Goal: Task Accomplishment & Management: Use online tool/utility

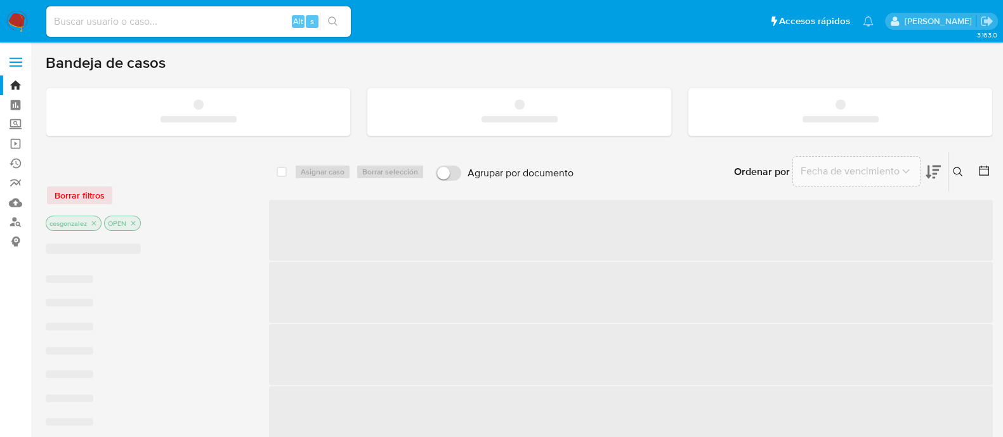
click at [175, 25] on input at bounding box center [198, 21] width 305 height 16
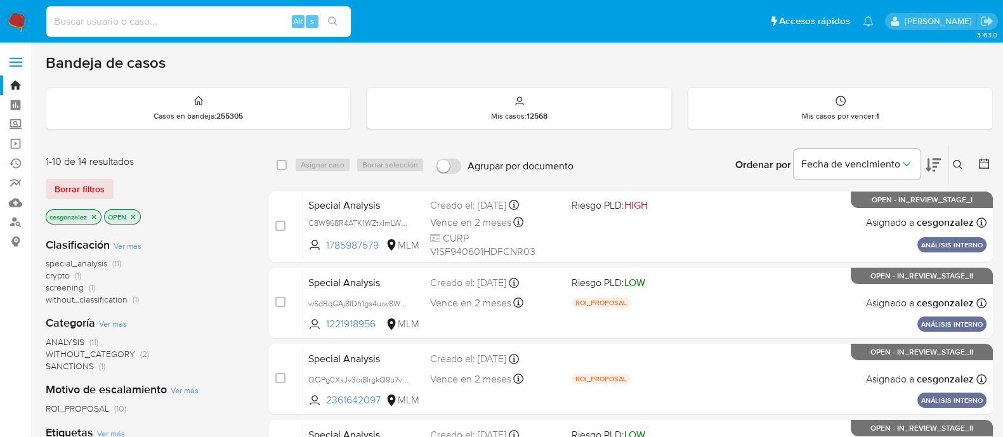
click at [955, 166] on icon at bounding box center [958, 165] width 10 height 10
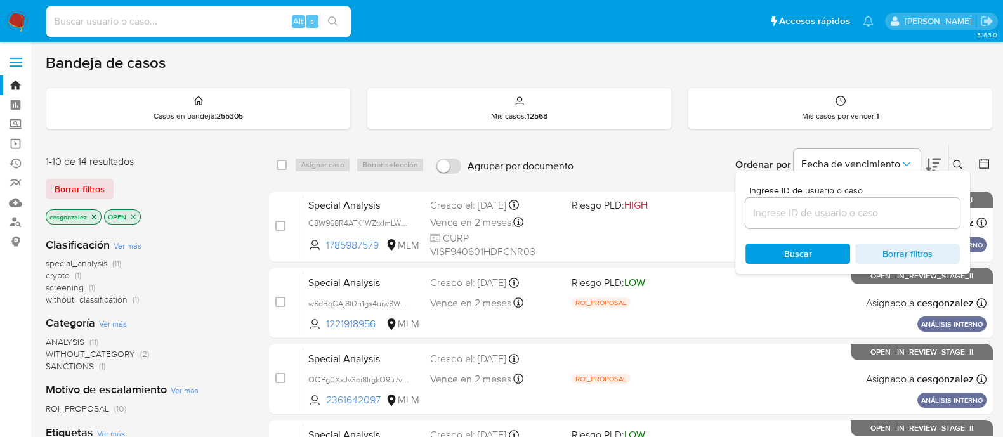
click at [825, 210] on input at bounding box center [852, 213] width 214 height 16
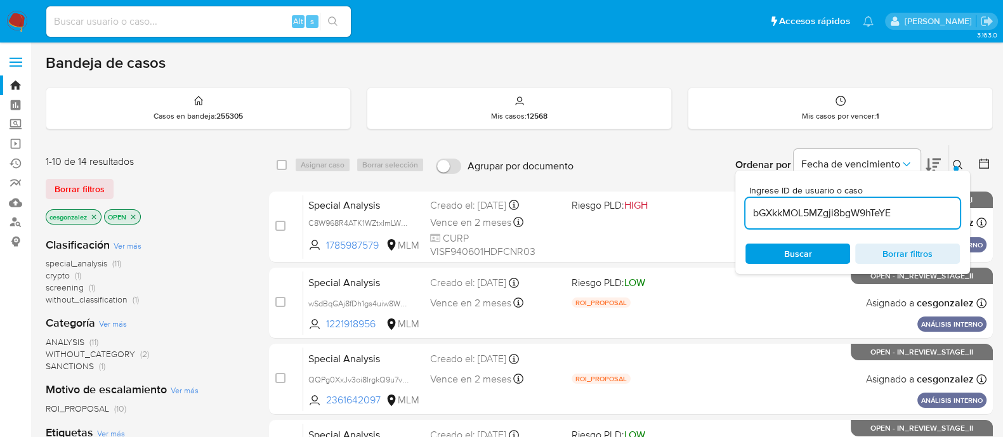
type input "bGXkkMOL5MZgji8bgW9hTeYE"
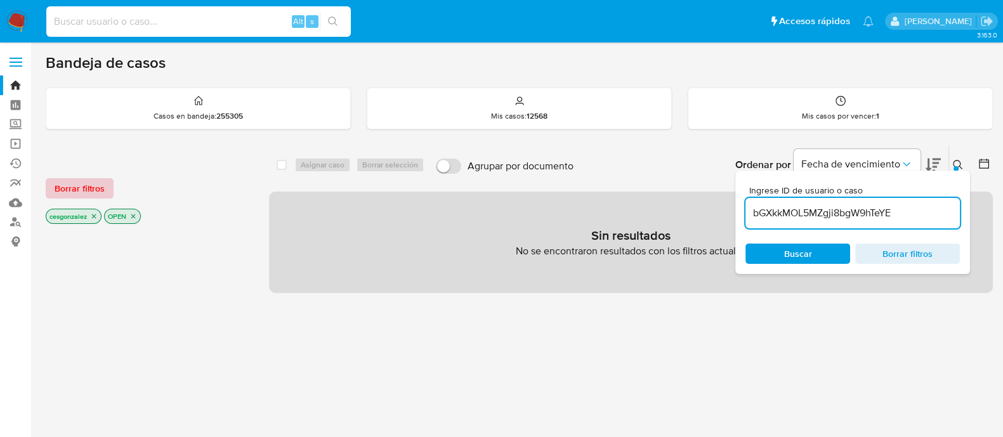
click at [69, 185] on span "Borrar filtros" at bounding box center [80, 189] width 50 height 18
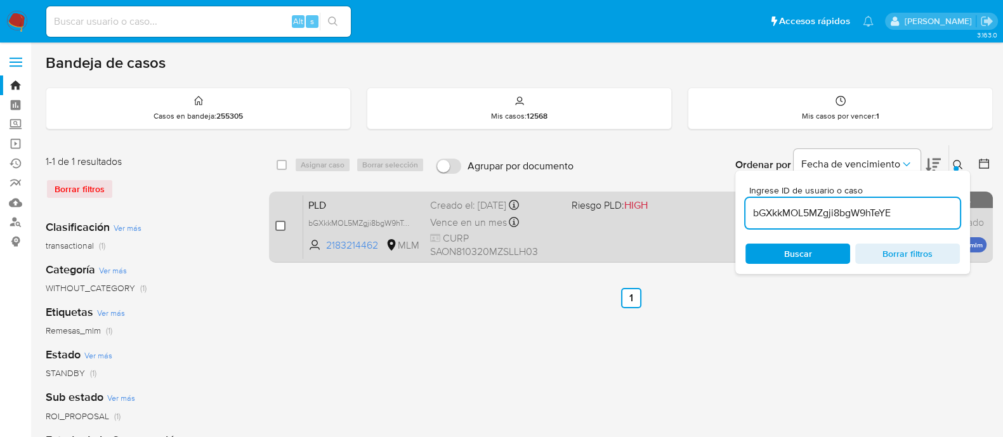
click at [276, 221] on input "checkbox" at bounding box center [280, 226] width 10 height 10
checkbox input "true"
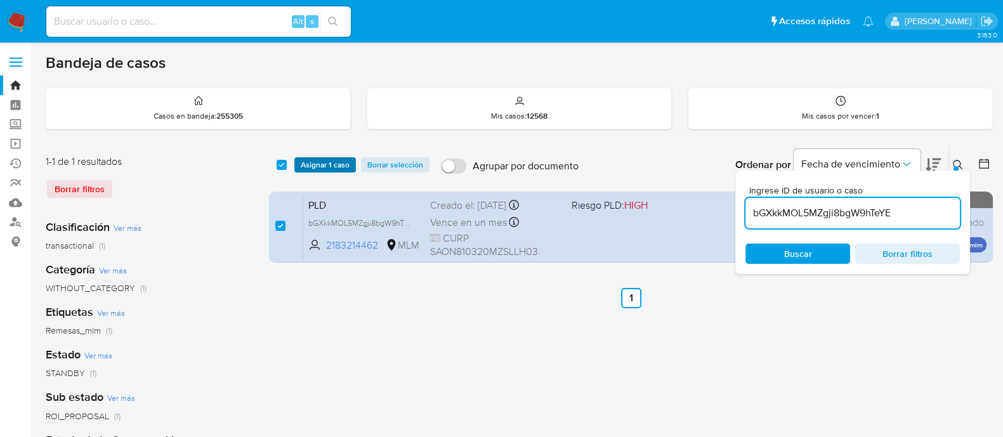
click at [320, 162] on span "Asignar 1 caso" at bounding box center [325, 165] width 49 height 13
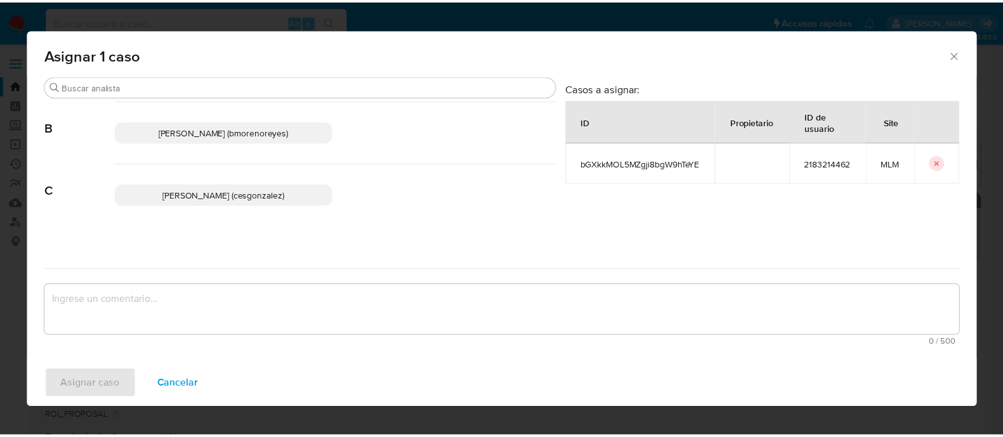
scroll to position [158, 0]
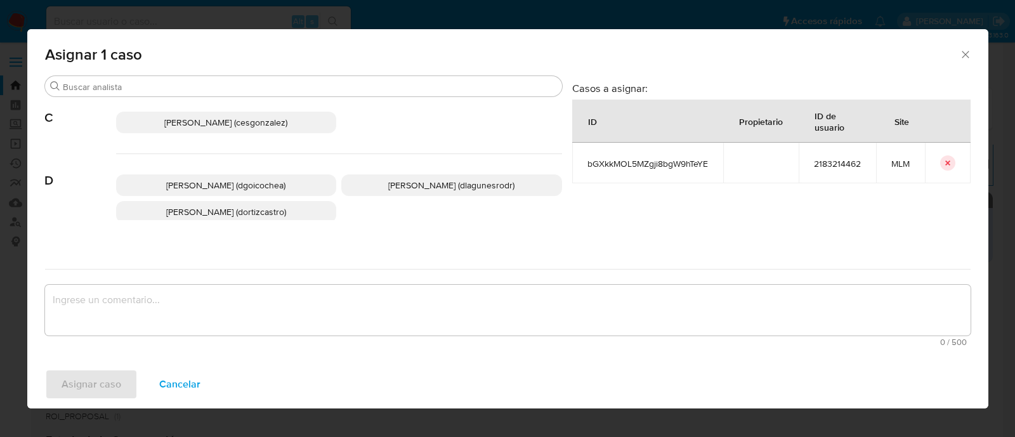
click at [228, 124] on span "[PERSON_NAME] (cesgonzalez)" at bounding box center [225, 122] width 123 height 13
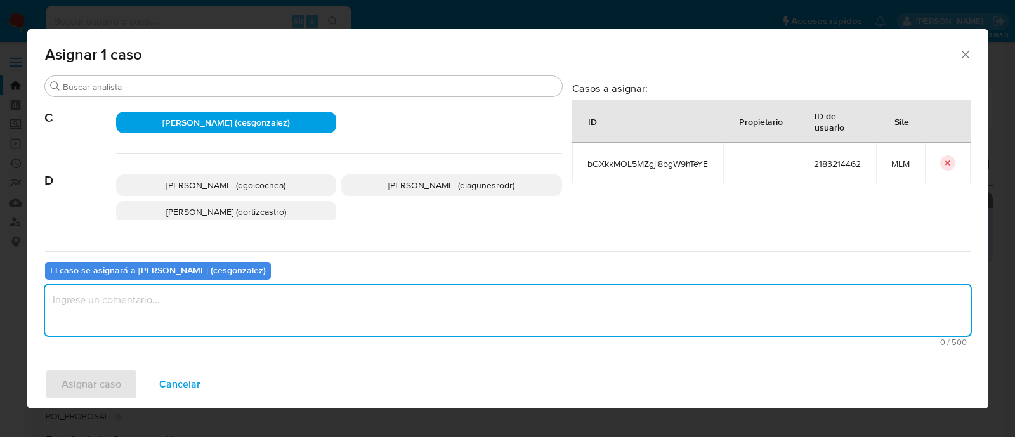
click at [168, 310] on textarea "assign-modal" at bounding box center [508, 310] width 926 height 51
click at [107, 381] on span "Asignar caso" at bounding box center [92, 384] width 60 height 28
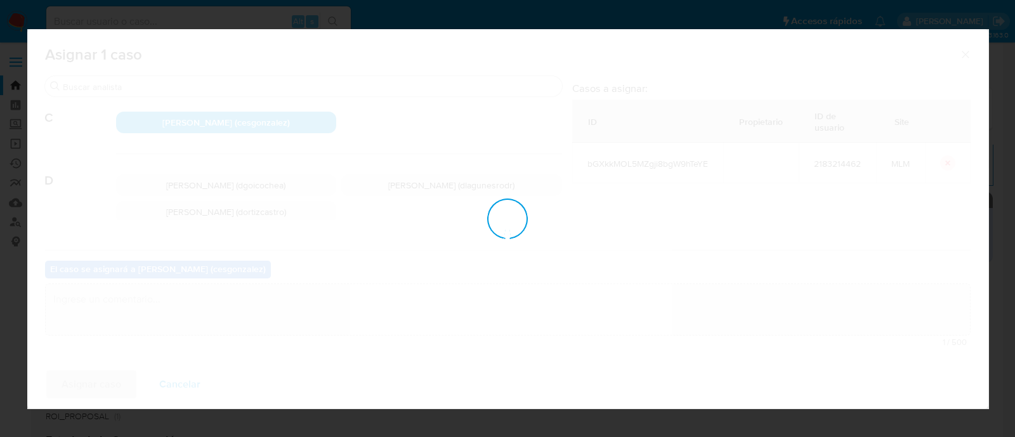
checkbox input "false"
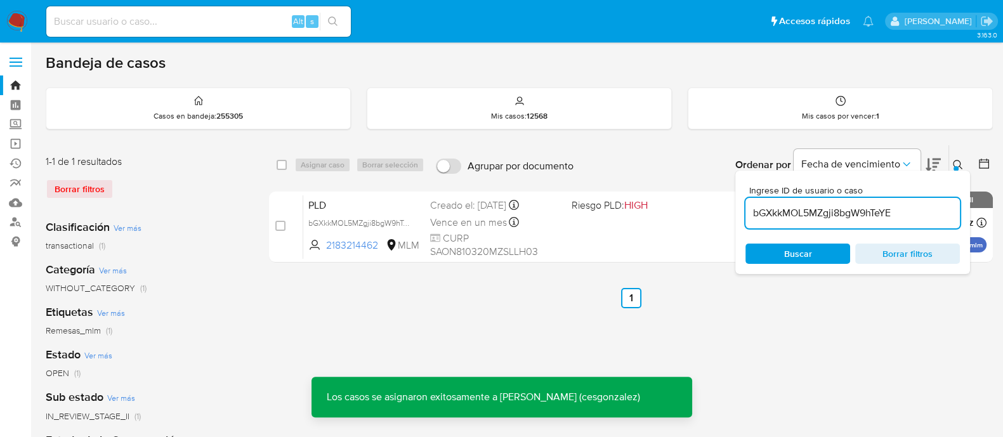
click at [958, 160] on icon at bounding box center [958, 165] width 10 height 10
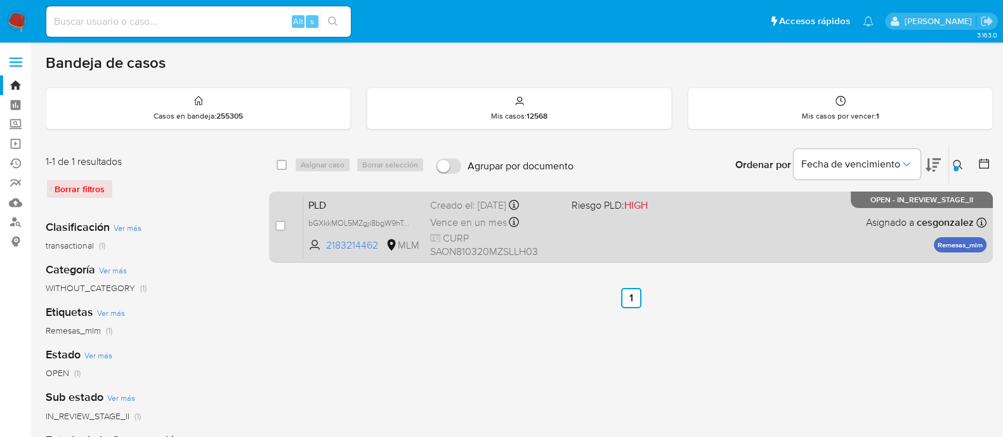
click at [476, 227] on span "Vence en un mes" at bounding box center [468, 223] width 77 height 14
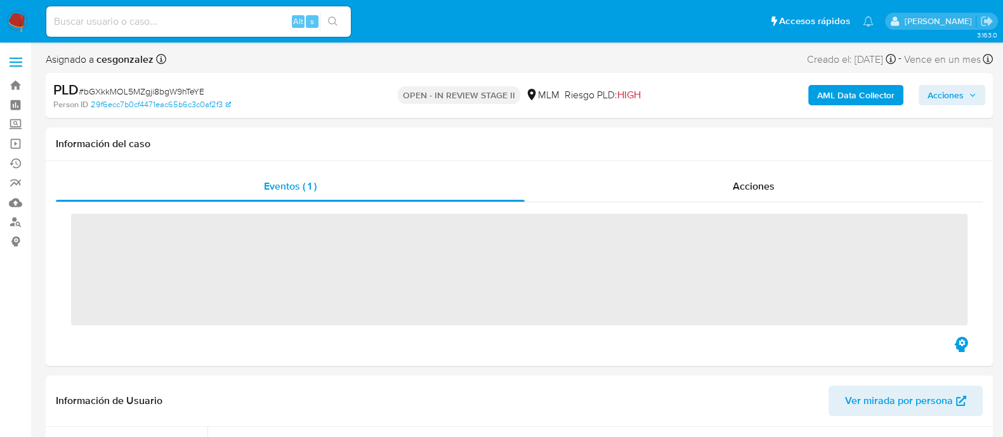
scroll to position [627, 0]
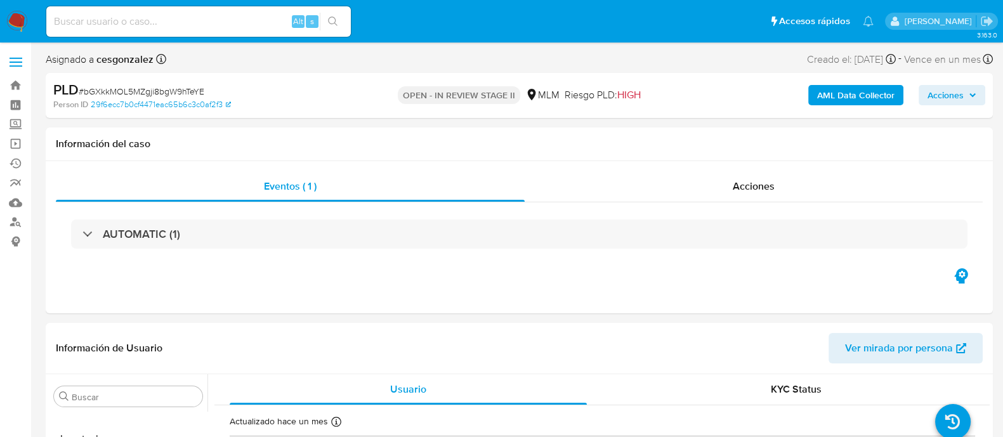
select select "10"
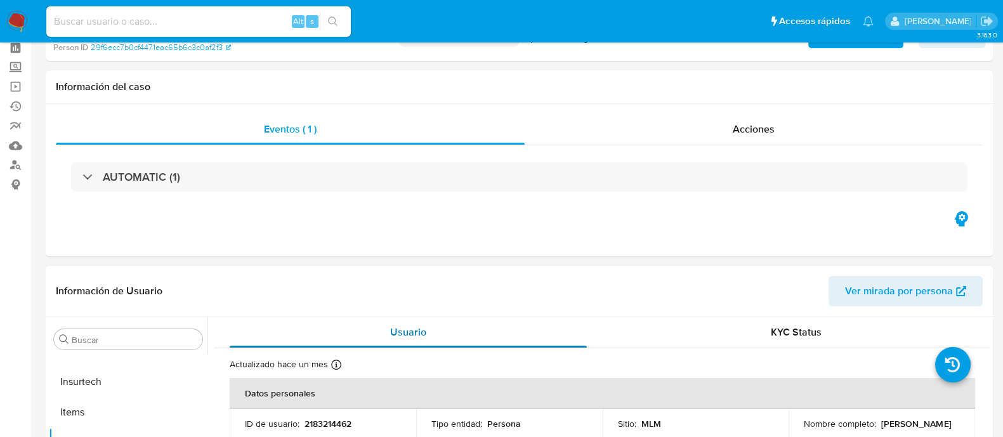
scroll to position [79, 0]
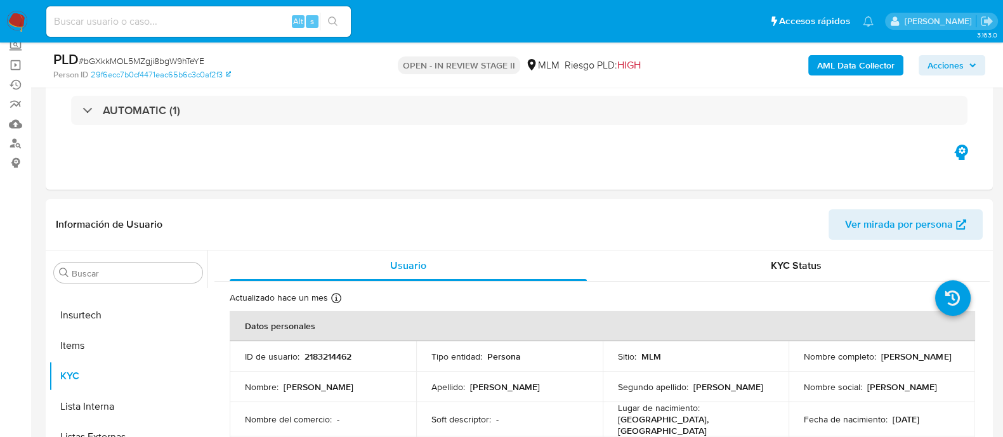
click at [964, 61] on span "Acciones" at bounding box center [945, 65] width 36 height 20
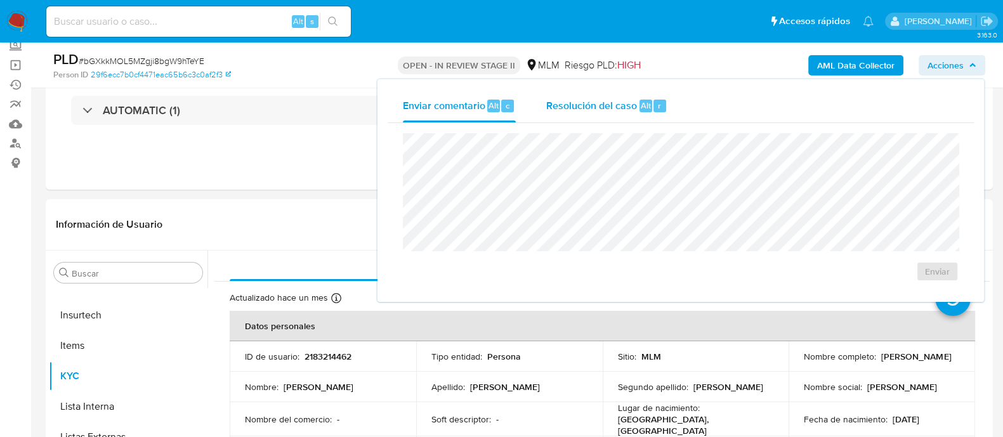
drag, startPoint x: 608, startPoint y: 110, endPoint x: 593, endPoint y: 125, distance: 21.1
click at [607, 110] on span "Resolución del caso" at bounding box center [591, 105] width 91 height 15
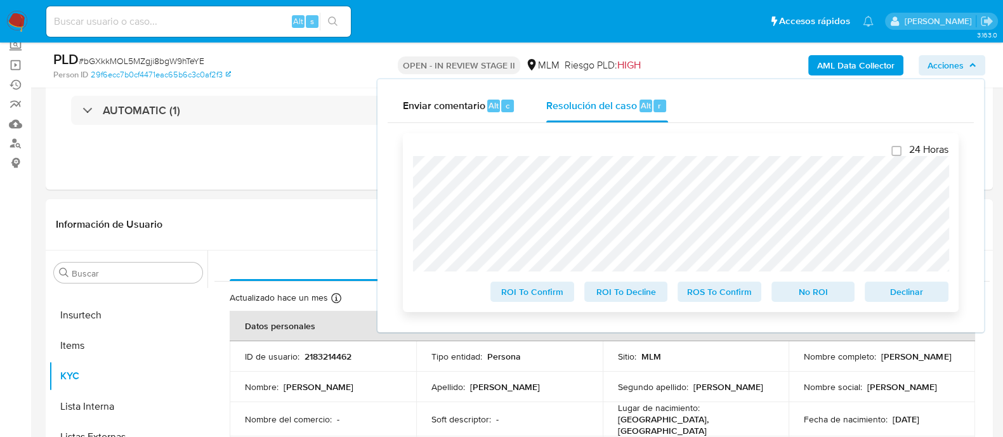
click at [898, 301] on span "Declinar" at bounding box center [907, 292] width 66 height 18
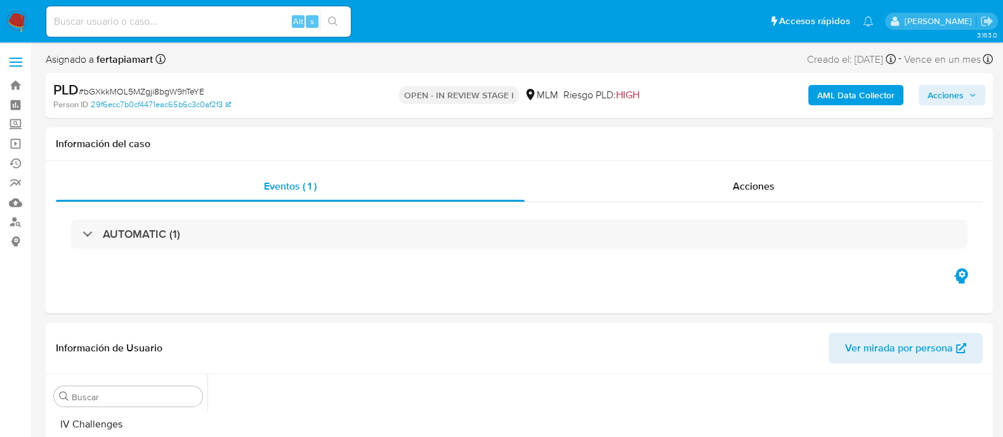
scroll to position [627, 0]
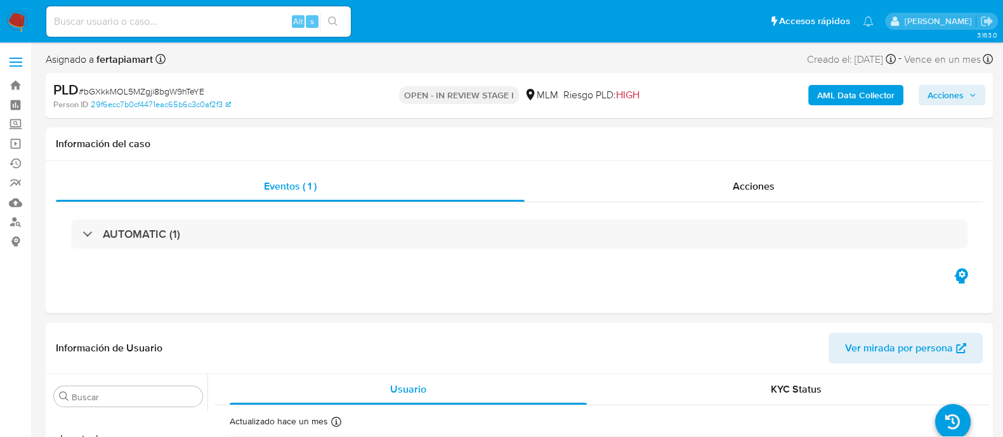
select select "10"
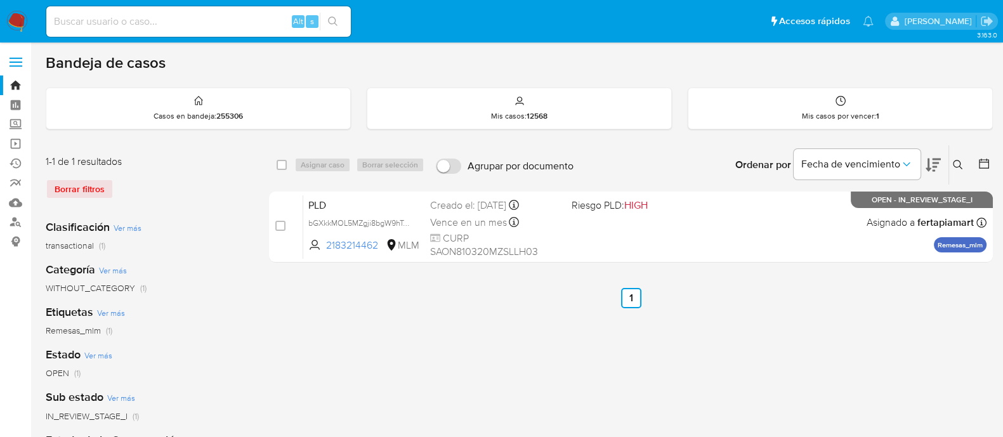
click at [188, 60] on div "Bandeja de casos" at bounding box center [519, 62] width 947 height 19
